Goal: Book appointment/travel/reservation

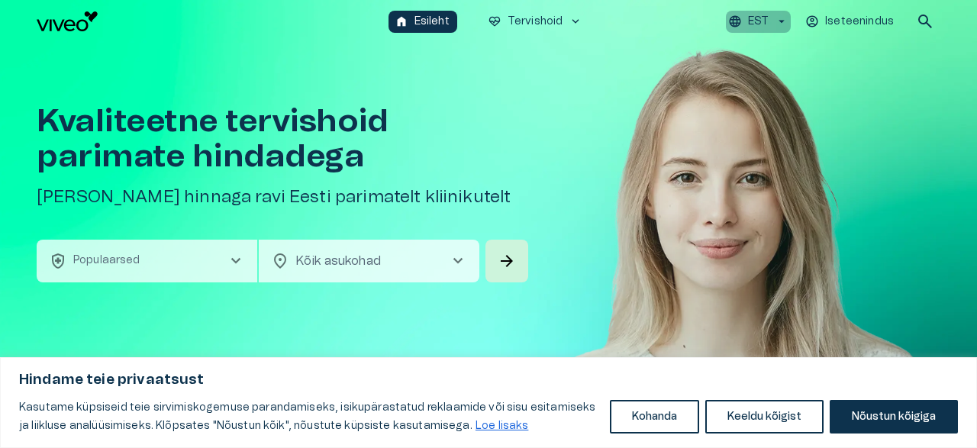
click at [782, 19] on icon "button" at bounding box center [782, 22] width 14 height 14
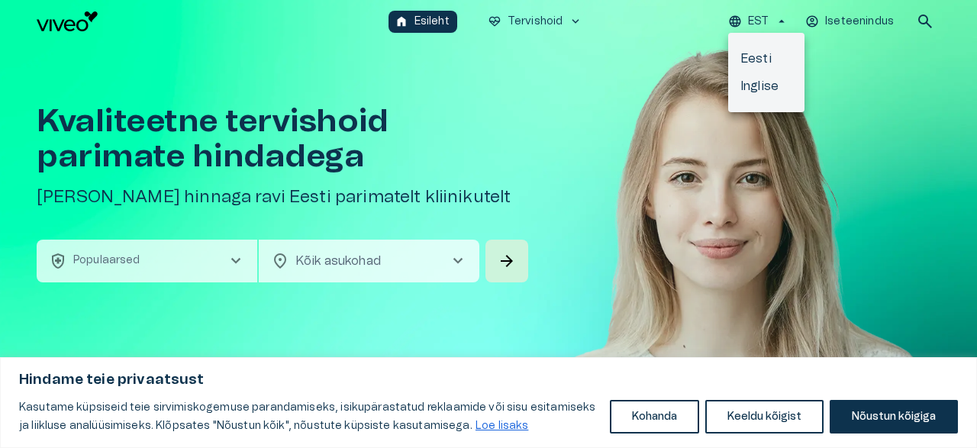
click at [763, 83] on li "Inglise" at bounding box center [766, 86] width 76 height 27
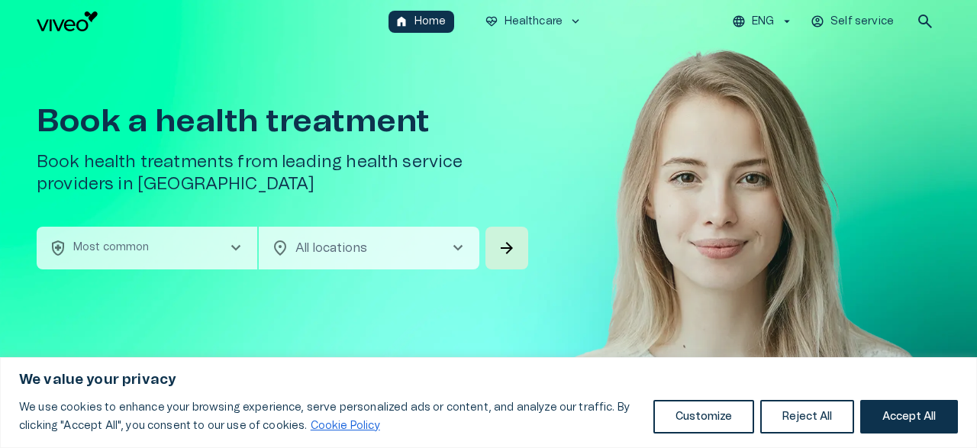
click at [234, 245] on span "chevron_right" at bounding box center [236, 248] width 18 height 18
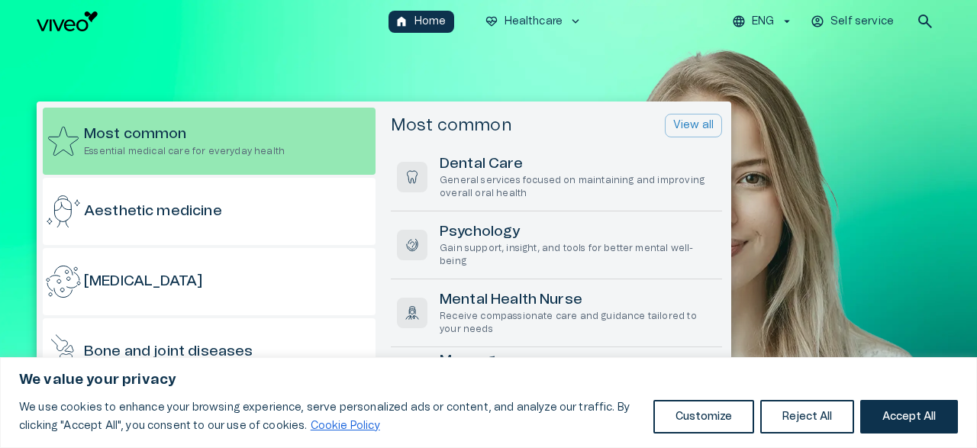
click at [307, 72] on div at bounding box center [488, 224] width 977 height 448
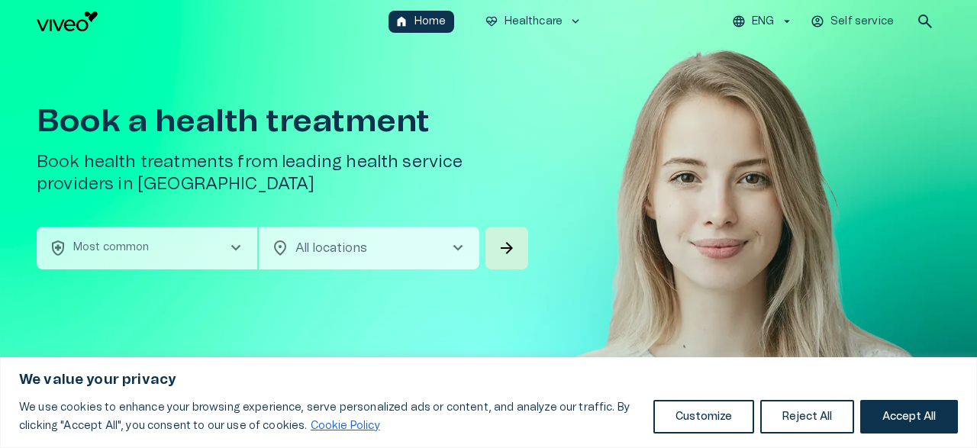
click at [239, 246] on span "chevron_right" at bounding box center [236, 248] width 18 height 18
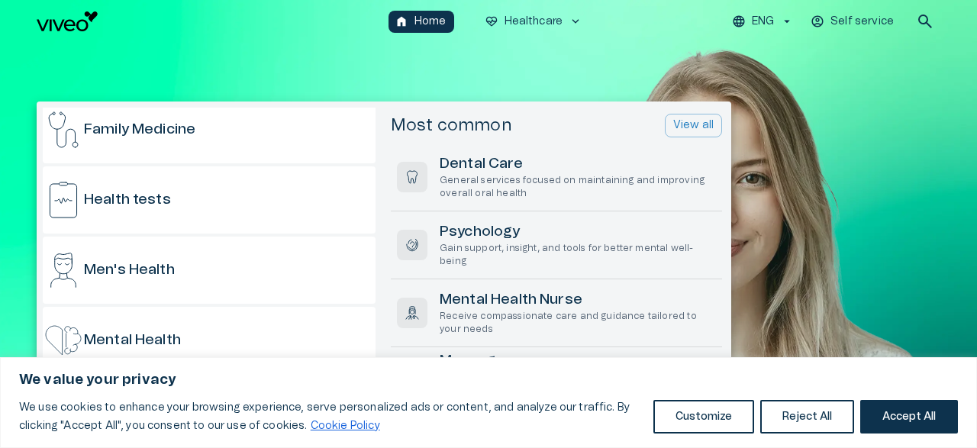
scroll to position [733, 0]
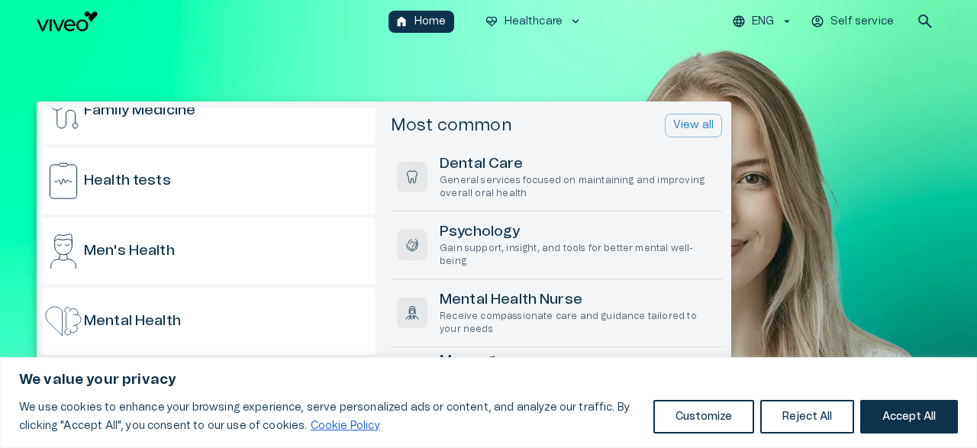
click at [245, 54] on div at bounding box center [488, 224] width 977 height 448
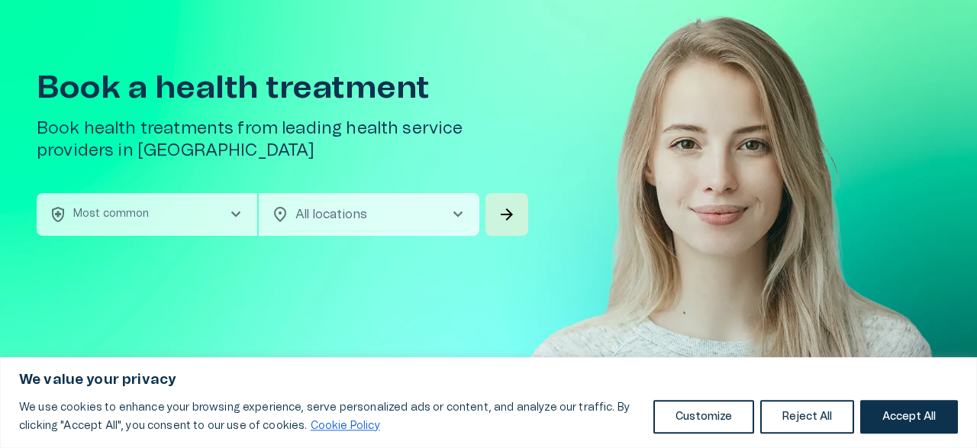
scroll to position [40, 0]
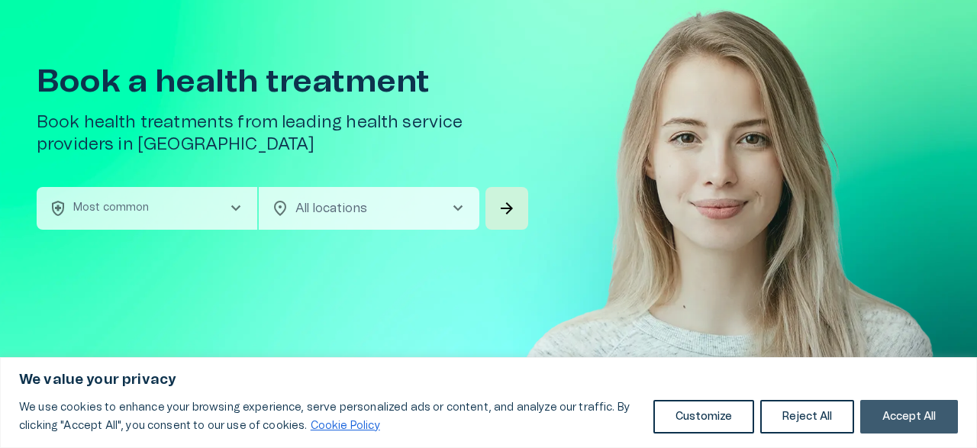
click at [908, 413] on button "Accept All" at bounding box center [909, 417] width 98 height 34
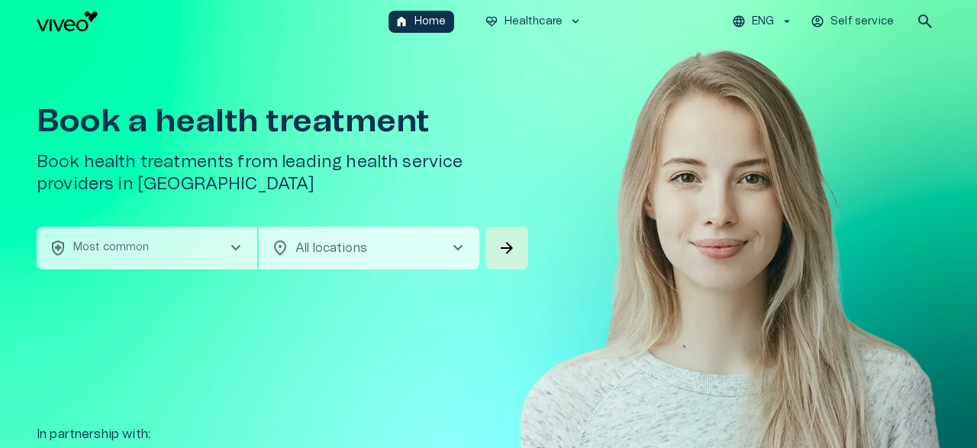
click at [457, 248] on span "chevron_right" at bounding box center [458, 248] width 18 height 18
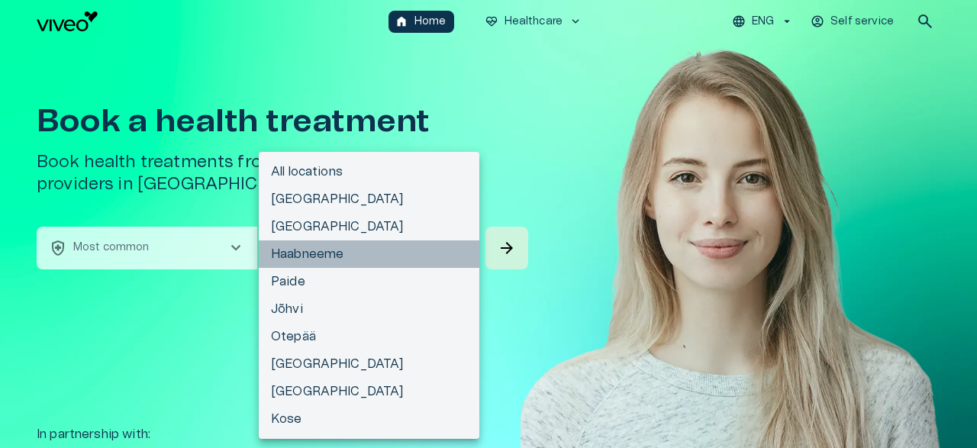
click at [457, 248] on li "Haabneeme" at bounding box center [369, 253] width 221 height 27
type input "**********"
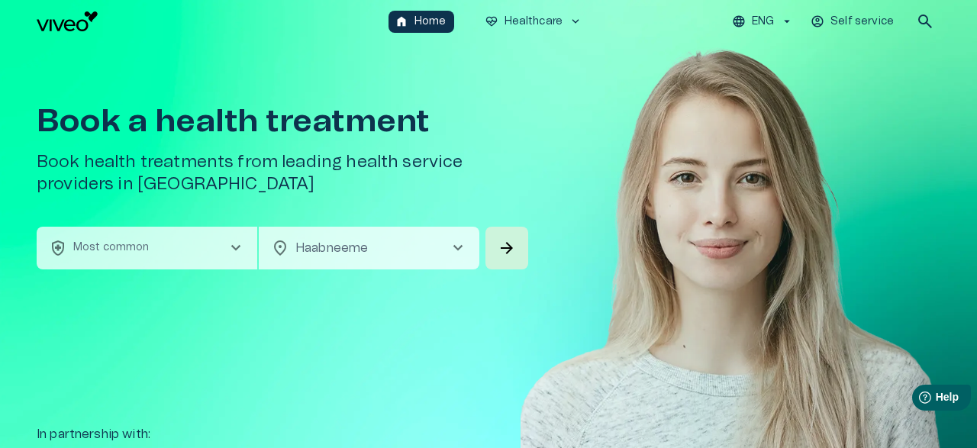
click at [234, 247] on span "chevron_right" at bounding box center [236, 248] width 18 height 18
